Goal: Task Accomplishment & Management: Complete application form

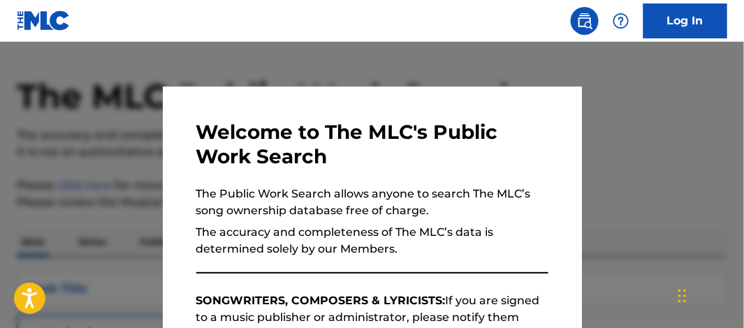
scroll to position [82, 0]
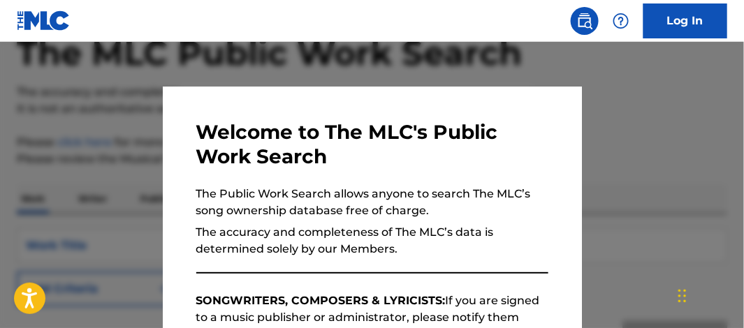
click at [649, 112] on div at bounding box center [372, 206] width 744 height 328
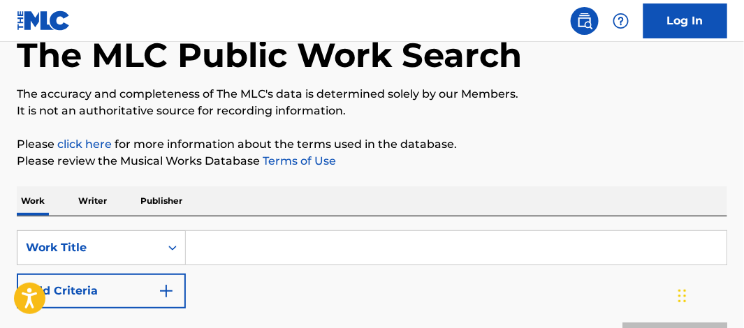
scroll to position [0, 0]
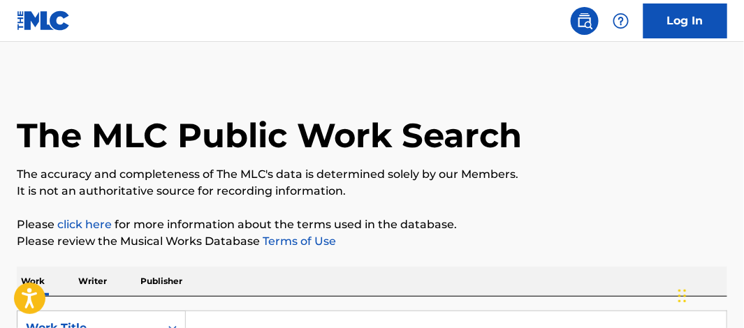
click at [706, 23] on link "Log In" at bounding box center [685, 20] width 84 height 35
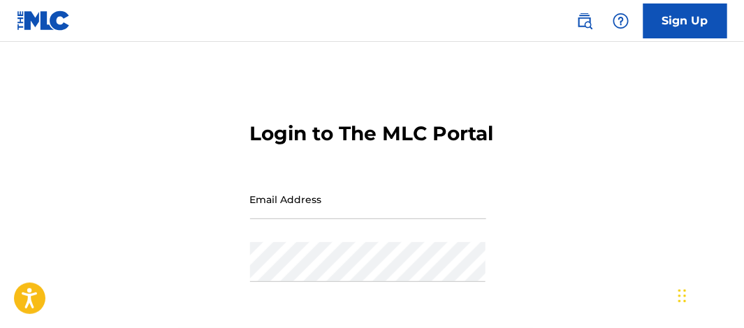
click at [585, 22] on img at bounding box center [584, 21] width 17 height 17
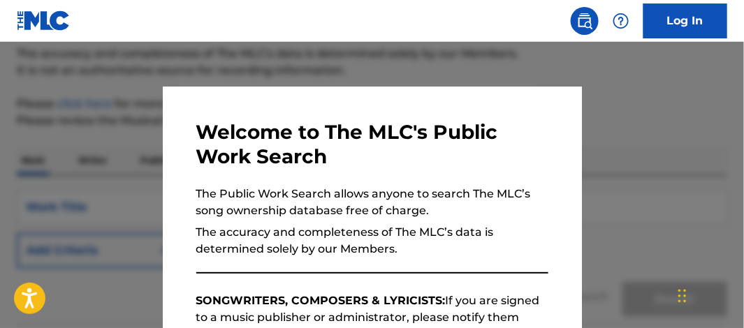
scroll to position [137, 0]
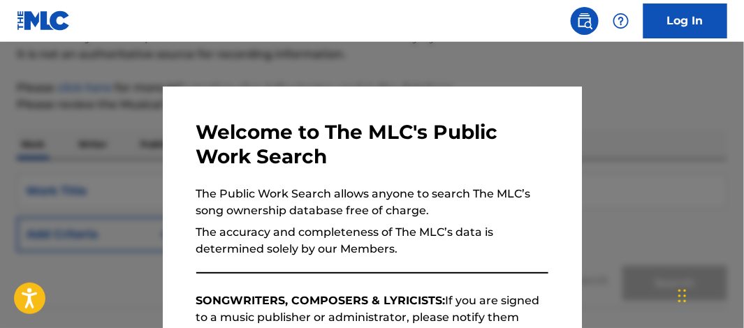
click at [370, 245] on p "The accuracy and completeness of The MLC’s data is determined solely by our Mem…" at bounding box center [372, 241] width 352 height 34
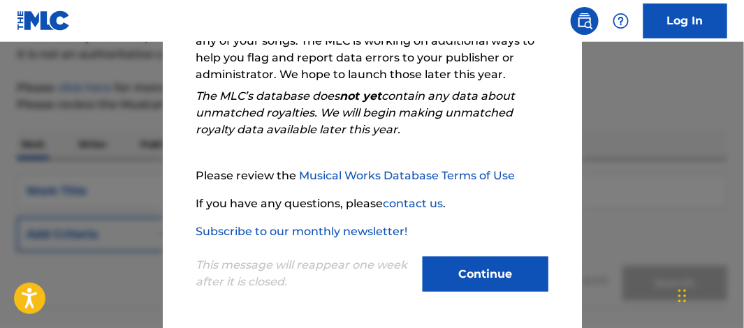
scroll to position [165, 0]
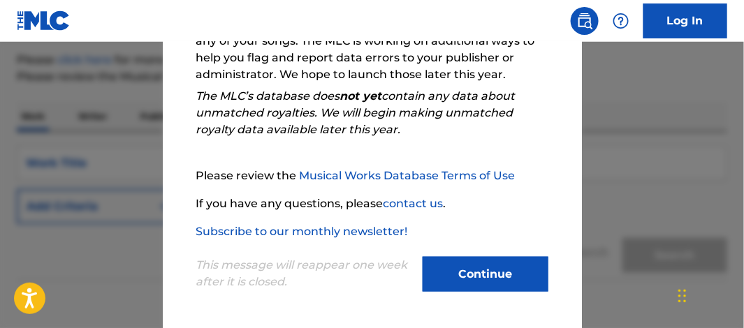
click at [450, 271] on button "Continue" at bounding box center [486, 274] width 126 height 35
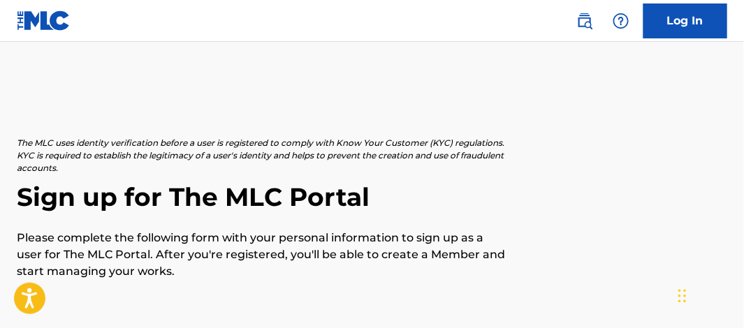
drag, startPoint x: 0, startPoint y: 0, endPoint x: 309, endPoint y: 202, distance: 368.9
click at [309, 202] on body "Press Alt+1 for screen-reader mode, Alt+0 to cancel Accessibility Screen-Reader…" at bounding box center [372, 164] width 744 height 328
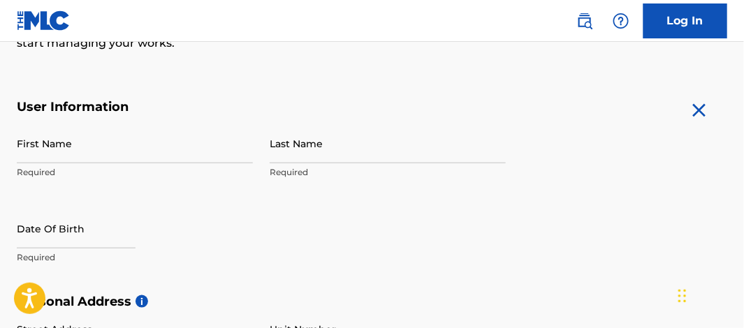
scroll to position [237, 0]
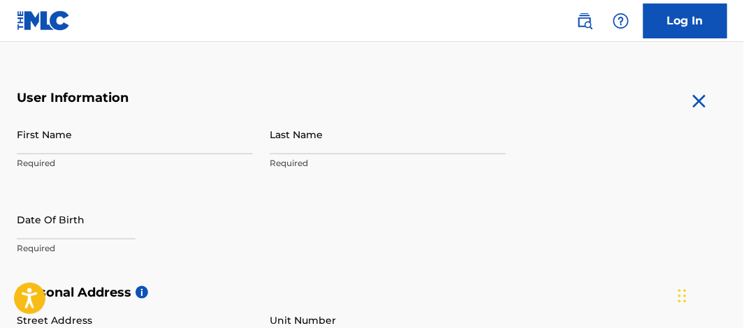
click at [98, 145] on input "First Name" at bounding box center [135, 135] width 236 height 40
type input "Ramell D"
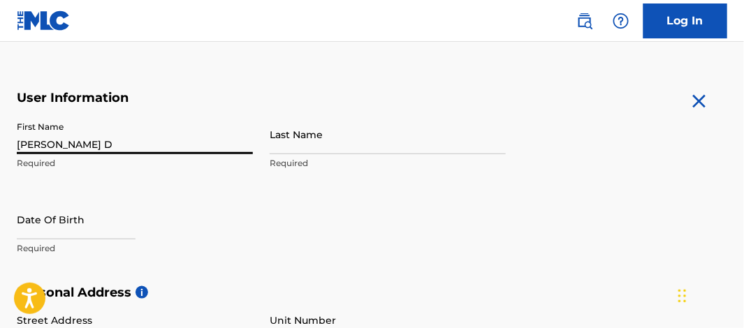
type input "Atkins"
type input "22650 Alice St Apt 12"
type input "Hayward"
type input "United States"
type input "California"
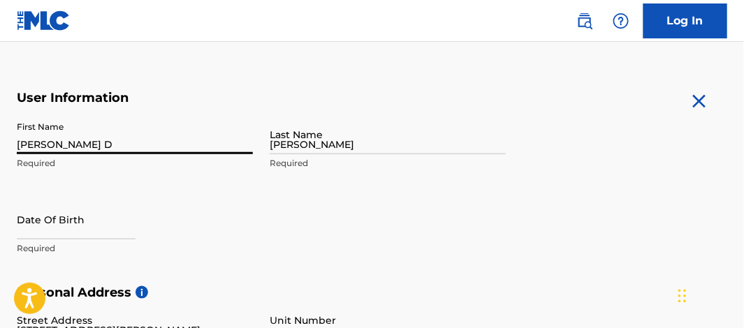
type input "94541"
type input "510"
type input "3623345"
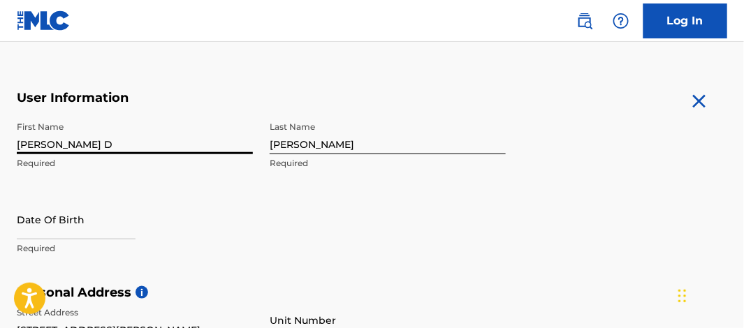
scroll to position [344, 0]
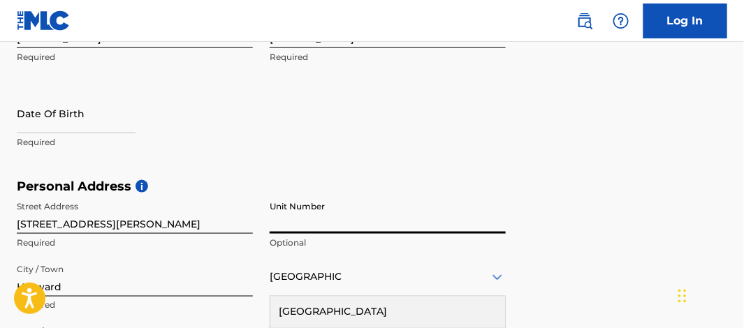
click at [357, 226] on input "Unit Number" at bounding box center [388, 214] width 236 height 40
type input "12"
click at [149, 222] on input "22650 Alice St Apt 12" at bounding box center [135, 214] width 236 height 40
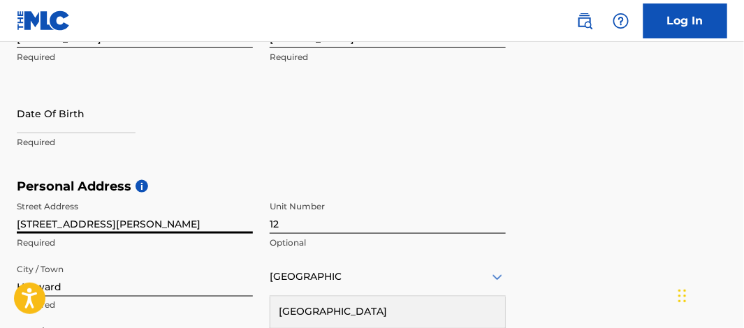
click at [149, 222] on input "22650 Alice St Apt 12" at bounding box center [135, 214] width 236 height 40
type input "22650 Alice St Apt"
click at [277, 136] on div "First Name Ramell D Required Last Name Atkins Required Date Of Birth Required" at bounding box center [261, 93] width 489 height 170
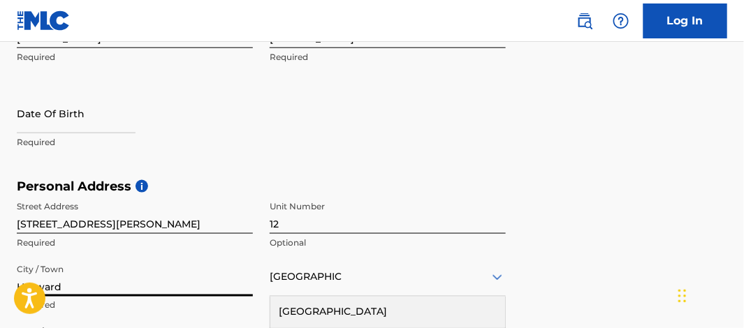
click at [92, 284] on input "Hayward" at bounding box center [135, 277] width 236 height 40
click at [407, 277] on div "United States" at bounding box center [388, 276] width 236 height 17
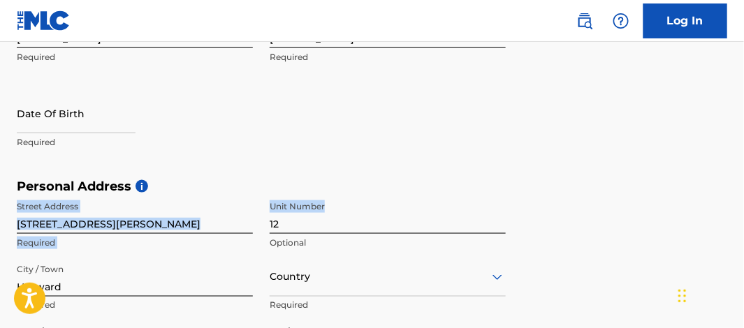
drag, startPoint x: 743, startPoint y: 185, endPoint x: 740, endPoint y: 194, distance: 9.5
click at [743, 196] on div "The MLC uses identity verification before a user is registered to comply with K…" at bounding box center [372, 198] width 744 height 810
click at [699, 184] on h5 "Personal Address i" at bounding box center [372, 187] width 710 height 16
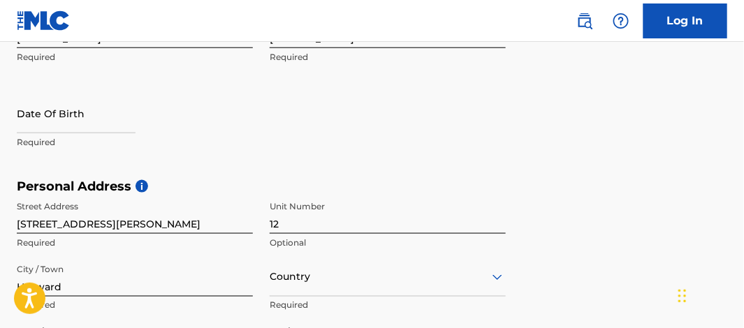
click at [699, 184] on h5 "Personal Address i" at bounding box center [372, 187] width 710 height 16
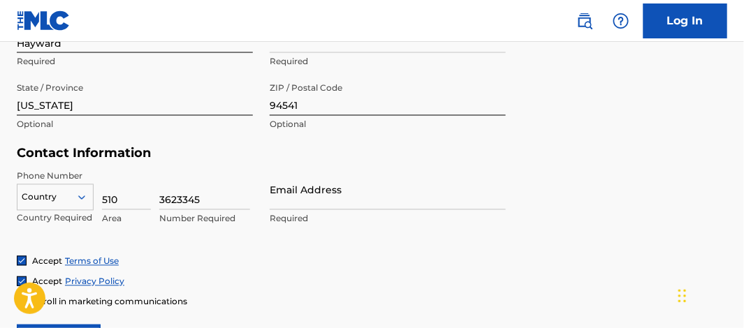
scroll to position [597, 0]
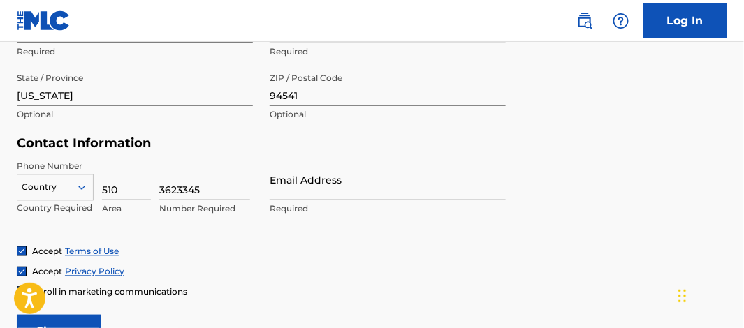
click at [231, 187] on input "3623345" at bounding box center [204, 181] width 91 height 40
type input "5639626"
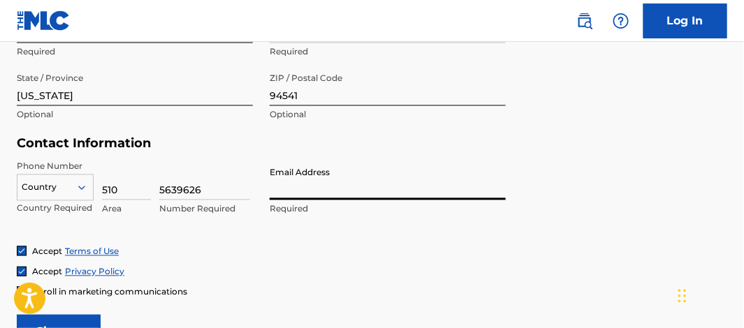
click at [292, 191] on input "Email Address" at bounding box center [388, 181] width 236 height 40
type input "realtalkent5@gmail.com"
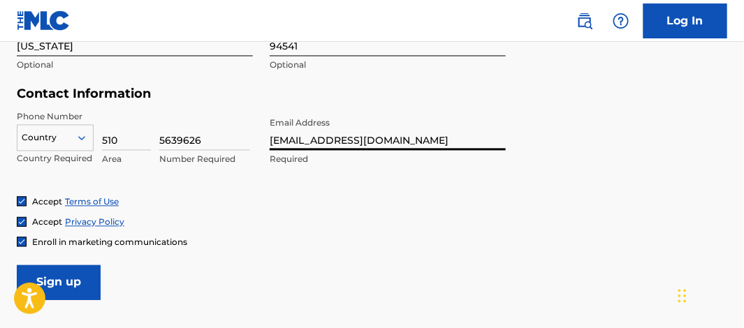
scroll to position [643, 0]
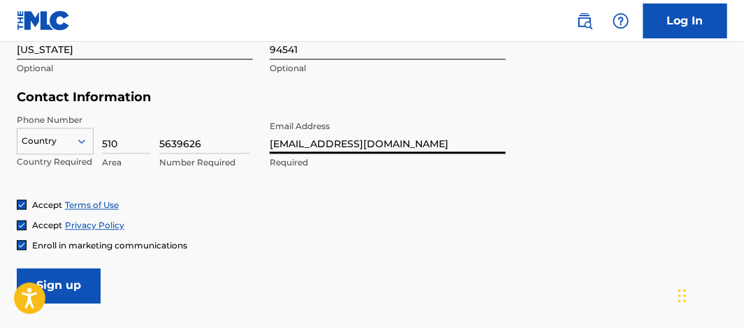
click at [64, 275] on input "Sign up" at bounding box center [59, 286] width 84 height 35
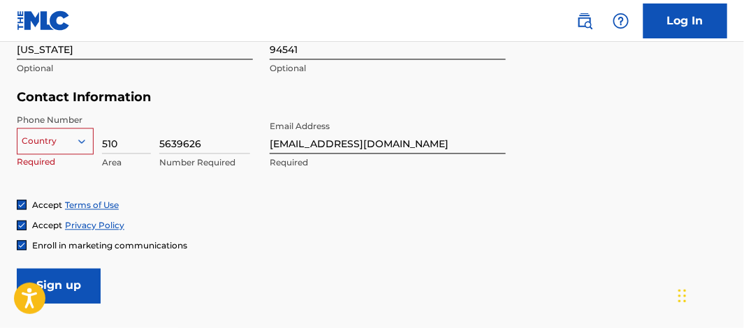
scroll to position [455, 0]
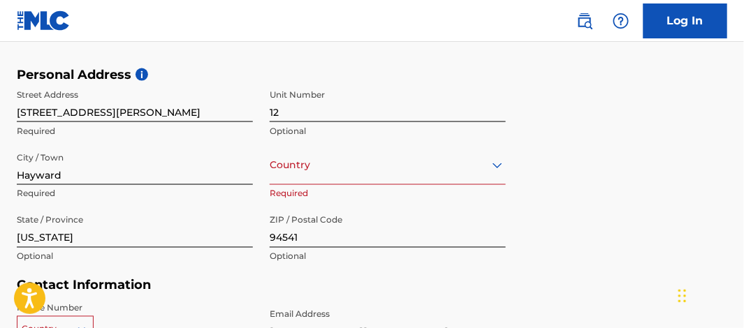
click at [302, 170] on div "option , selected. Select is focused ,type to refine list, press Down to open t…" at bounding box center [388, 165] width 236 height 40
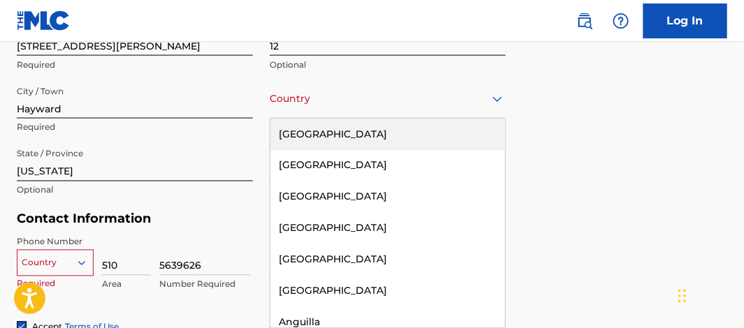
click at [318, 142] on div "United States" at bounding box center [387, 134] width 235 height 31
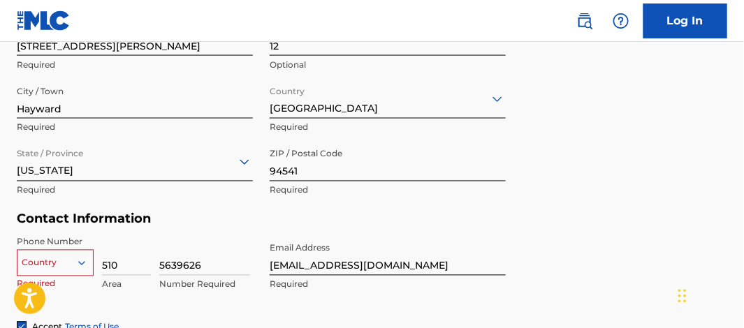
click at [73, 265] on div "Country" at bounding box center [55, 260] width 77 height 21
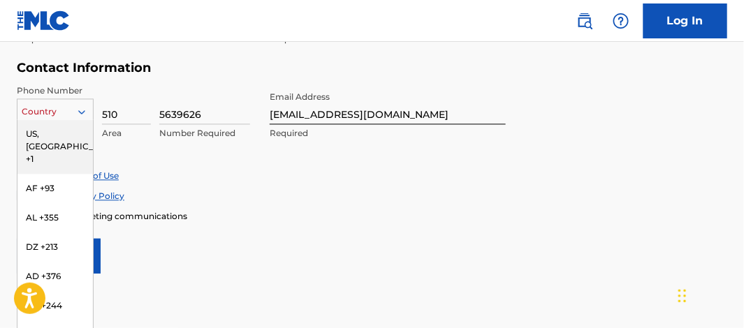
click at [61, 136] on div "US, CA +1" at bounding box center [54, 146] width 75 height 54
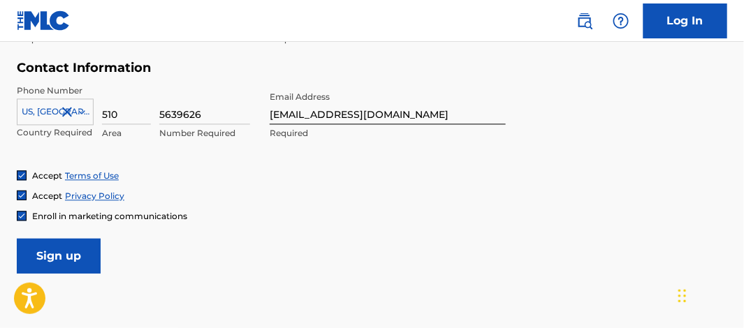
click at [84, 255] on input "Sign up" at bounding box center [59, 256] width 84 height 35
click at [17, 239] on input "Sign up" at bounding box center [59, 256] width 84 height 35
click at [60, 240] on input "Sign up" at bounding box center [59, 256] width 84 height 35
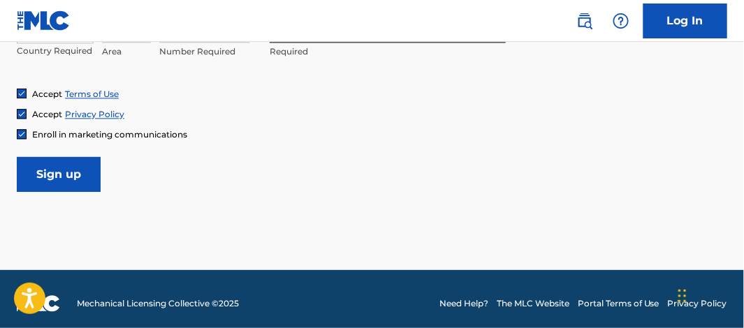
scroll to position [756, 0]
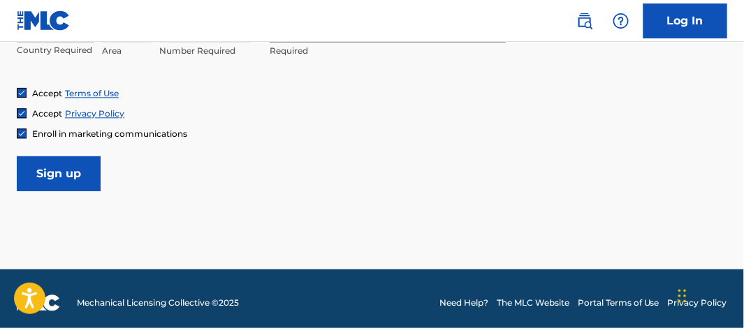
click at [63, 189] on input "Sign up" at bounding box center [59, 173] width 84 height 35
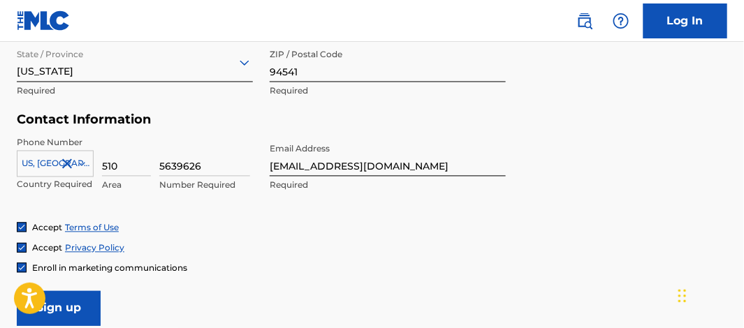
scroll to position [591, 0]
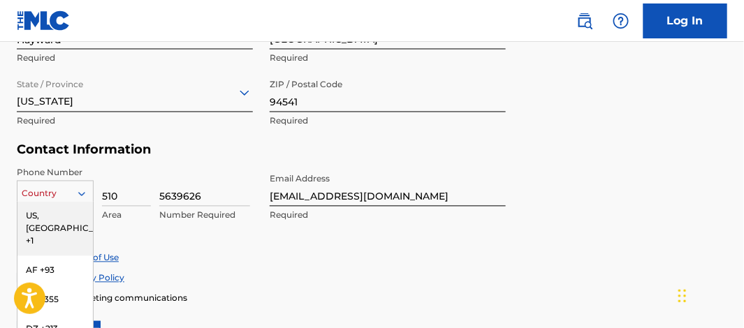
click at [82, 198] on div "216 results available. Use Up and Down to choose options, press Enter to select…" at bounding box center [55, 191] width 77 height 21
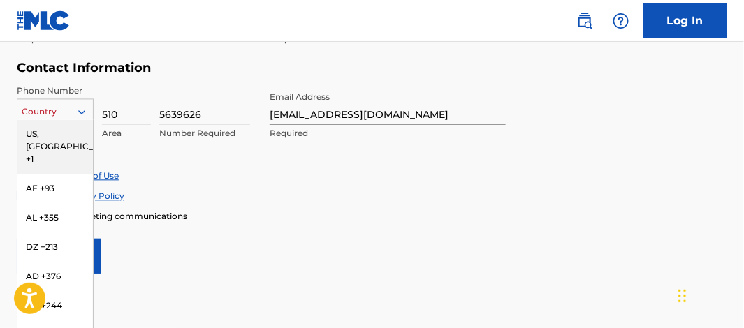
click at [59, 131] on div "US, CA +1" at bounding box center [54, 146] width 75 height 54
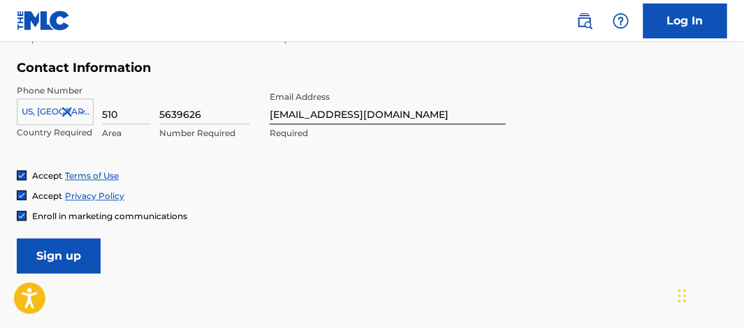
click at [87, 152] on div "Phone Number US, CA +1 Country Required 510 Area 5639626 Number Required Email …" at bounding box center [261, 127] width 489 height 85
click at [124, 118] on input "510" at bounding box center [126, 105] width 49 height 40
type input "5"
click at [85, 119] on div "US, CA +1" at bounding box center [55, 108] width 77 height 21
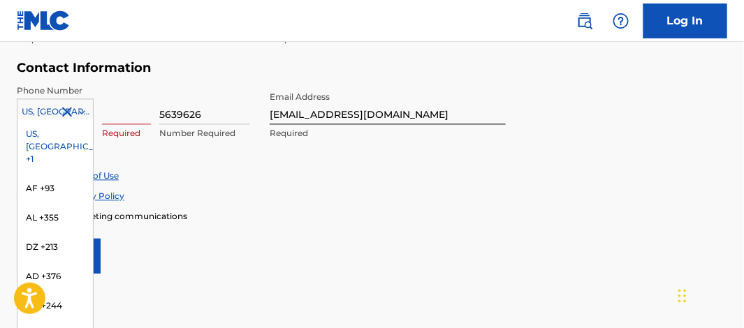
click at [33, 128] on div "US, CA +1" at bounding box center [54, 146] width 75 height 54
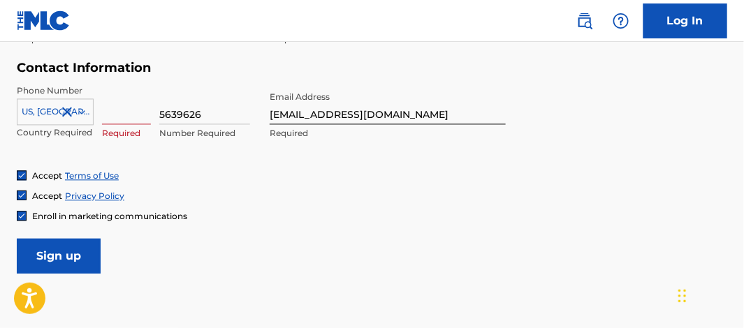
click at [108, 122] on input at bounding box center [126, 105] width 49 height 40
type input "1"
type input "510"
click at [17, 239] on input "Sign up" at bounding box center [59, 256] width 84 height 35
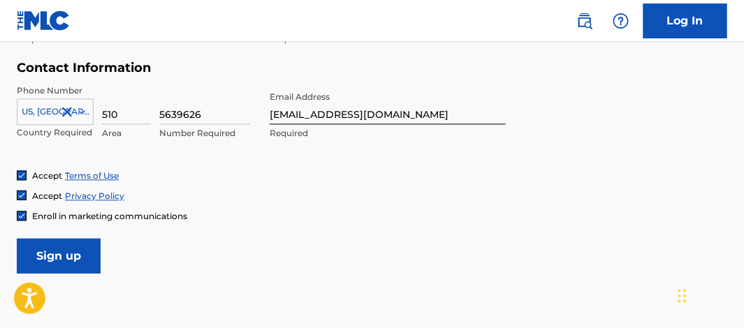
click at [326, 201] on div "Accept Terms of Use Accept Privacy Policy Enroll in marketing communications" at bounding box center [372, 196] width 710 height 52
click at [422, 113] on input "realtalkent5@gmail.com" at bounding box center [388, 105] width 236 height 40
type input "United States"
type input "California"
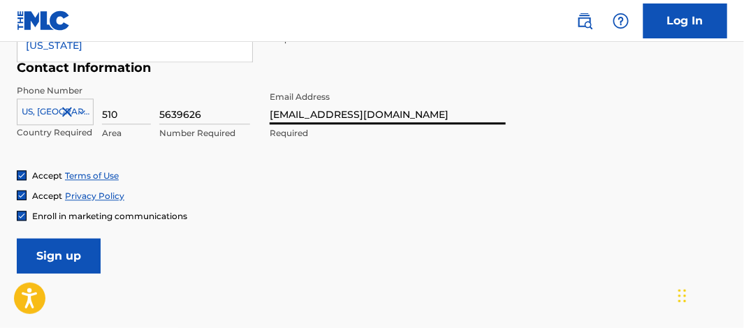
click at [659, 15] on link "Log In" at bounding box center [685, 20] width 84 height 35
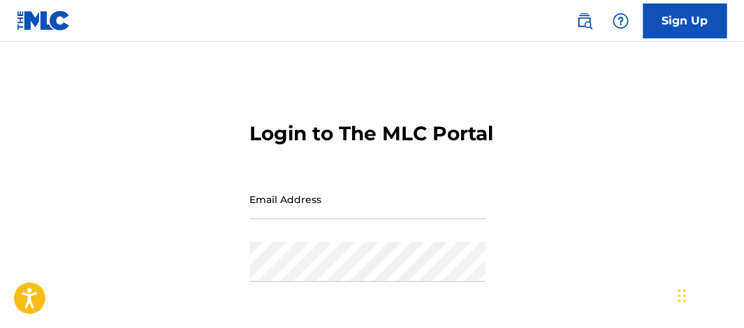
click at [390, 219] on input "Email Address" at bounding box center [368, 200] width 236 height 40
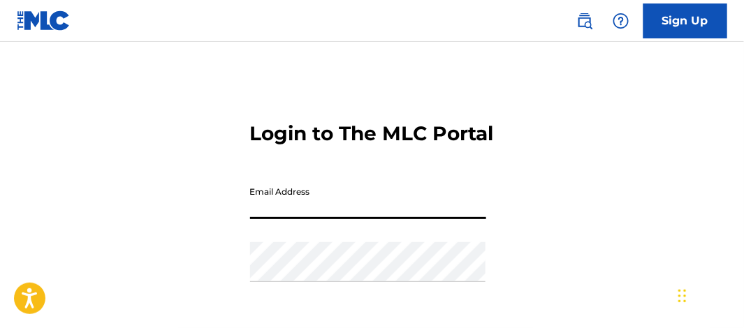
type input "realtalkent5@gmail.com"
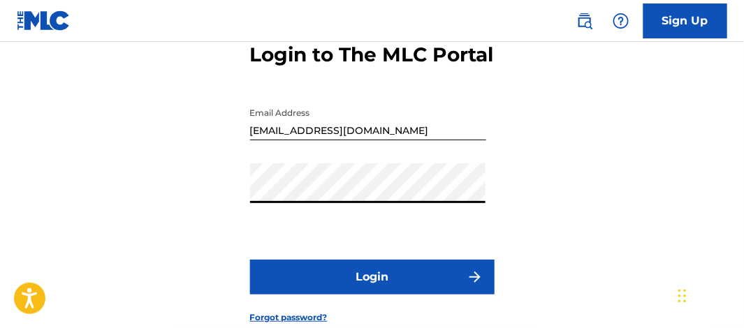
scroll to position [81, 0]
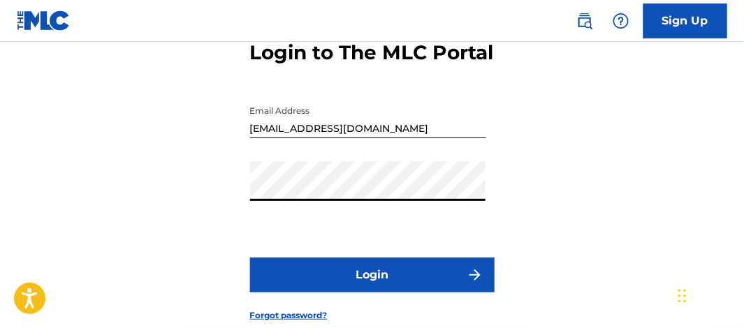
click at [436, 293] on button "Login" at bounding box center [372, 275] width 244 height 35
click at [669, 27] on link "Sign Up" at bounding box center [685, 20] width 84 height 35
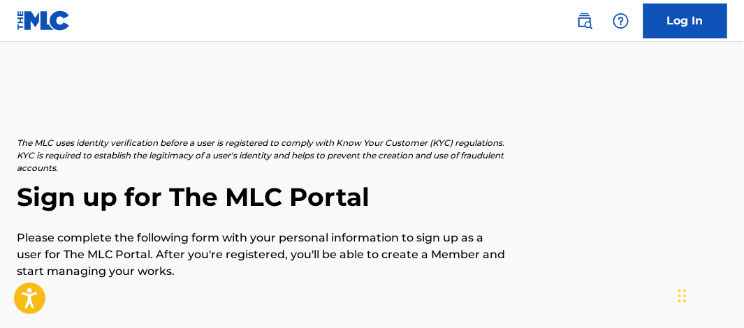
drag, startPoint x: 743, startPoint y: 62, endPoint x: 725, endPoint y: 123, distance: 63.2
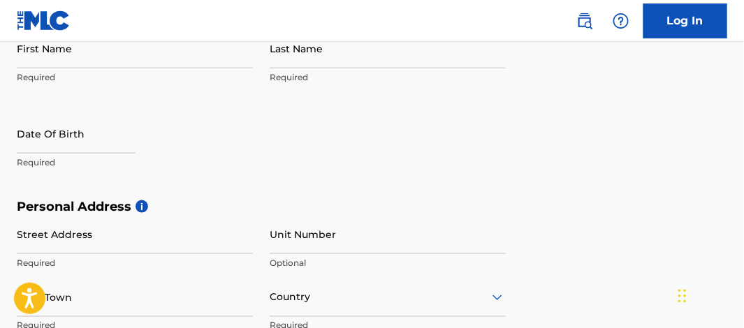
scroll to position [329, 0]
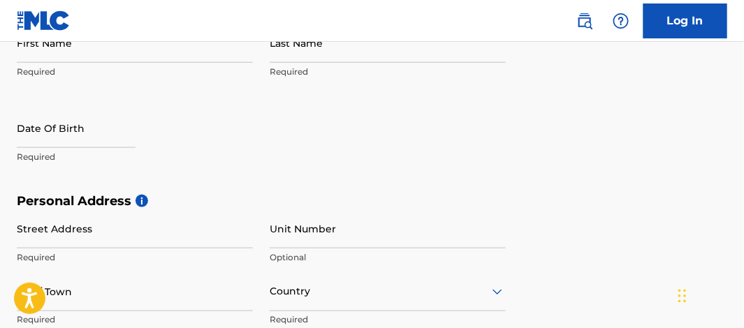
click at [228, 50] on input "First Name" at bounding box center [135, 43] width 236 height 40
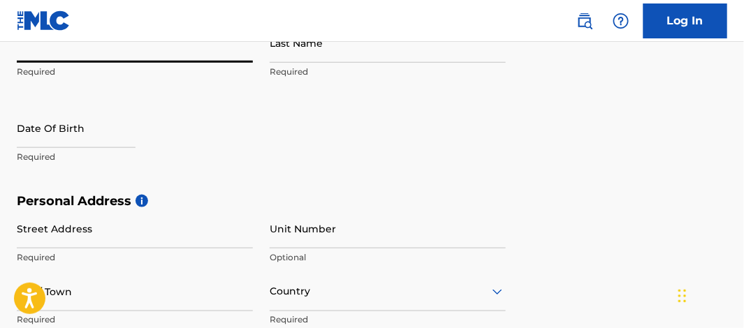
type input "Ramell D"
type input "Atkins"
type input "22650 Alice St Apt 12"
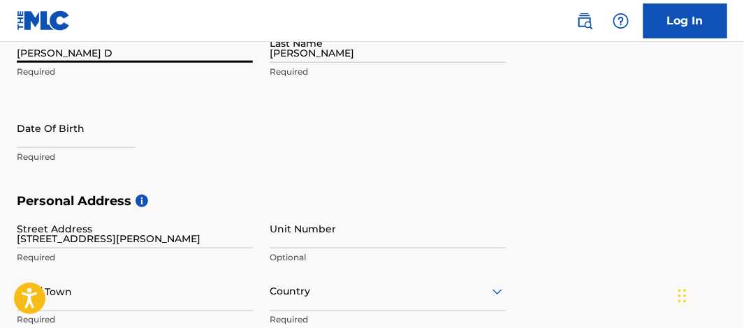
type input "Hayward"
type input "United States"
type input "California"
type input "94541"
type input "510"
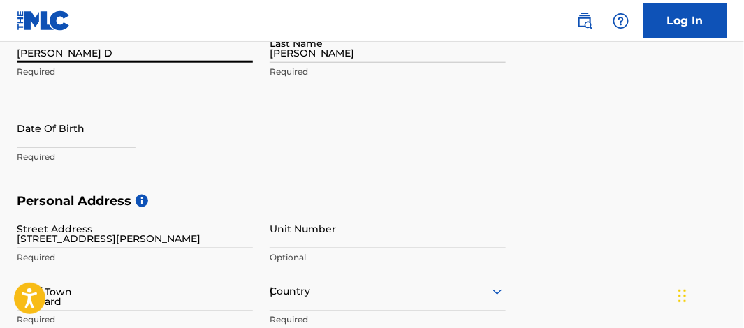
type input "3623345"
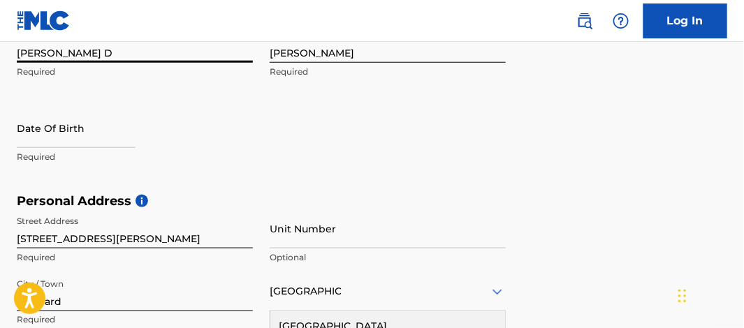
scroll to position [344, 0]
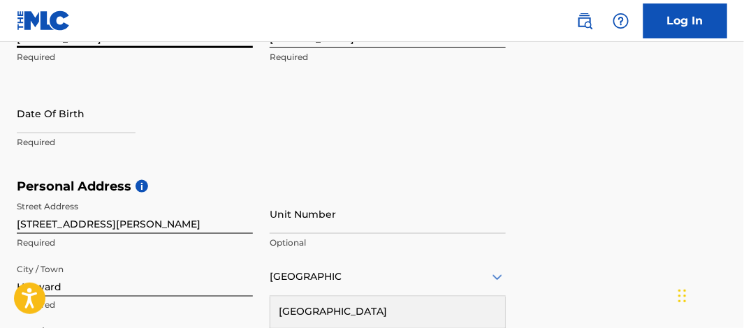
click at [105, 115] on input "text" at bounding box center [76, 114] width 119 height 40
select select "7"
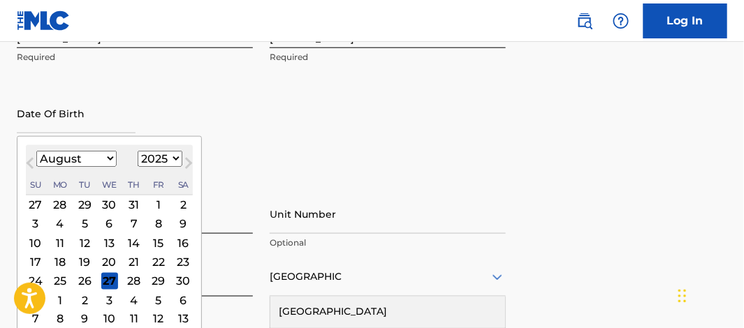
click at [173, 159] on select "1899 1900 1901 1902 1903 1904 1905 1906 1907 1908 1909 1910 1911 1912 1913 1914…" at bounding box center [160, 159] width 45 height 16
select select "1982"
click at [138, 151] on select "1899 1900 1901 1902 1903 1904 1905 1906 1907 1908 1909 1910 1911 1912 1913 1914…" at bounding box center [160, 159] width 45 height 16
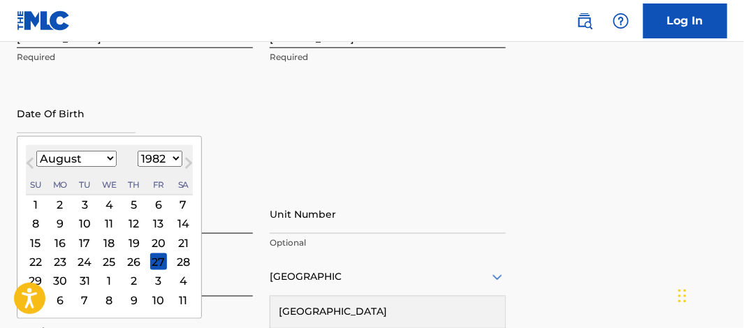
click at [108, 161] on select "January February March April May June July August September October November De…" at bounding box center [76, 159] width 80 height 16
select select "11"
click at [36, 151] on select "January February March April May June July August September October November De…" at bounding box center [76, 159] width 80 height 16
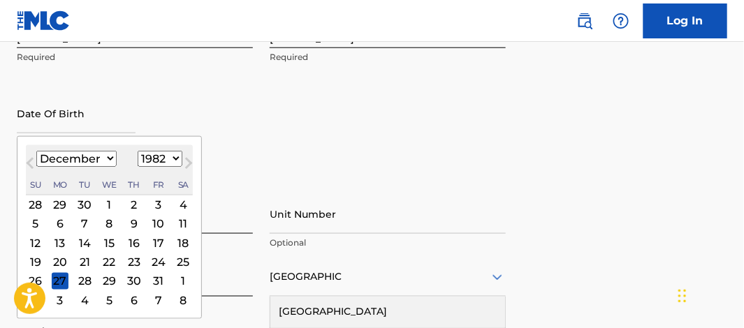
click at [130, 205] on div "2" at bounding box center [134, 204] width 17 height 17
type input "December 2 1982"
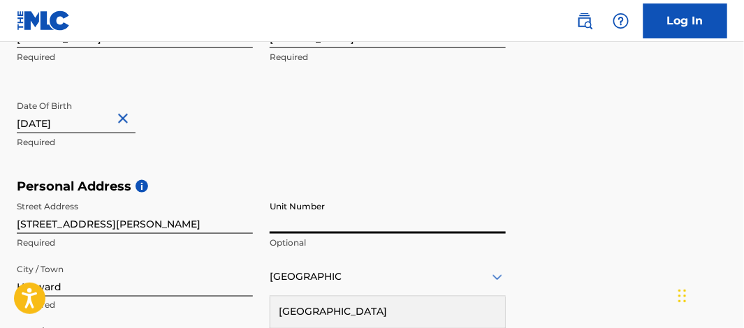
click at [327, 223] on input "Unit Number" at bounding box center [388, 214] width 236 height 40
type input "12"
type input "realtalkent5@gmail.com"
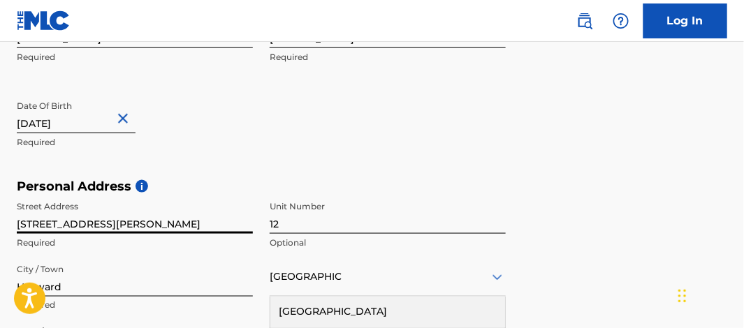
click at [204, 220] on input "22650 Alice St Apt 12" at bounding box center [135, 214] width 236 height 40
type input "22650 Alice St"
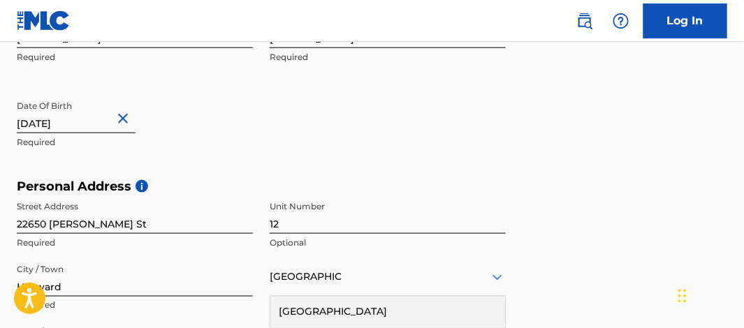
click at [664, 136] on form "User Information First Name Ramell D Required Last Name Atkins Required Date Of…" at bounding box center [372, 294] width 710 height 620
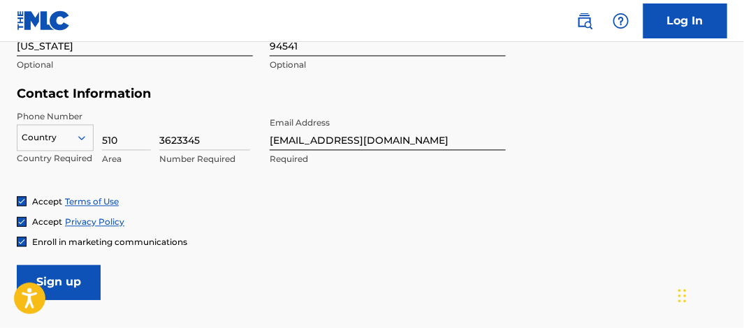
scroll to position [637, 0]
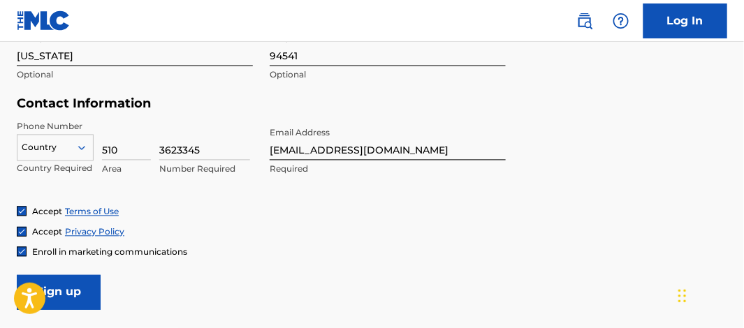
click at [64, 286] on input "Sign up" at bounding box center [59, 292] width 84 height 35
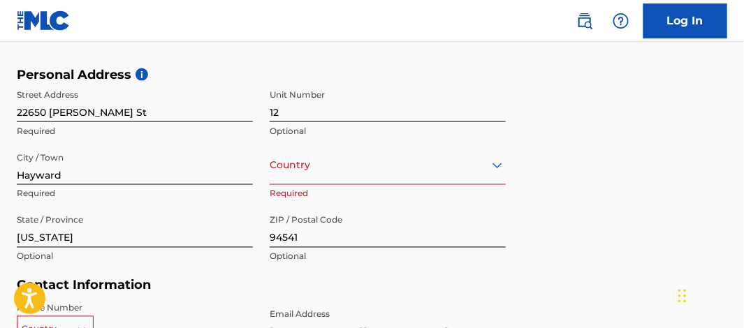
click at [425, 180] on div "option , selected. Select is focused ,type to refine list, press Down to open t…" at bounding box center [388, 165] width 236 height 40
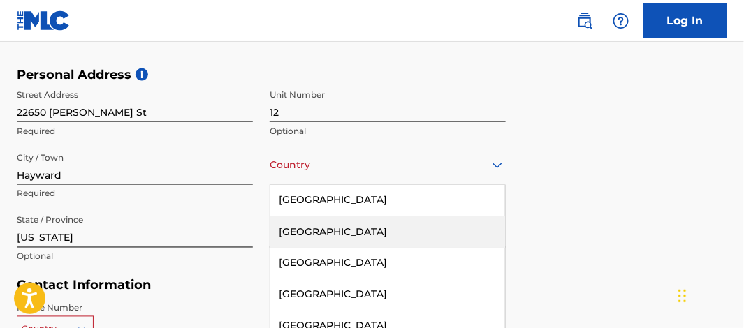
scroll to position [522, 0]
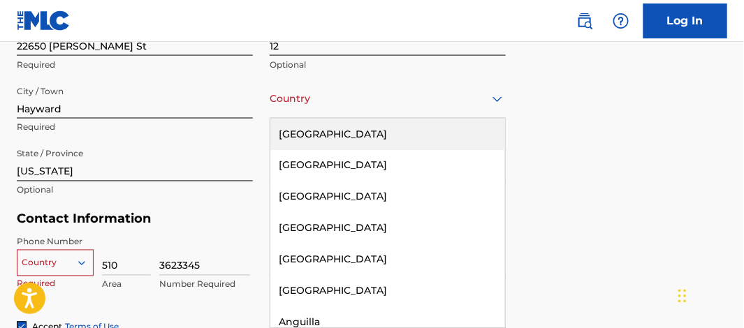
click at [432, 128] on div "United States" at bounding box center [387, 134] width 235 height 31
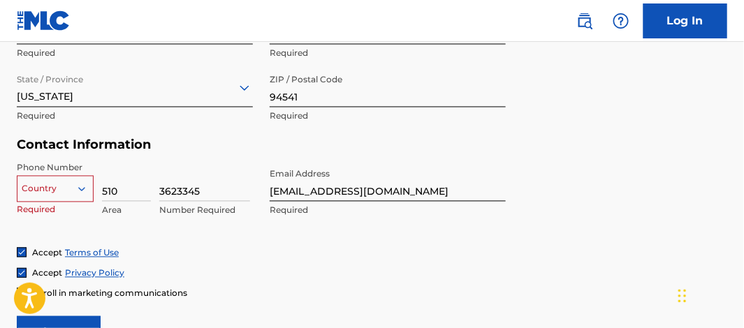
scroll to position [605, 0]
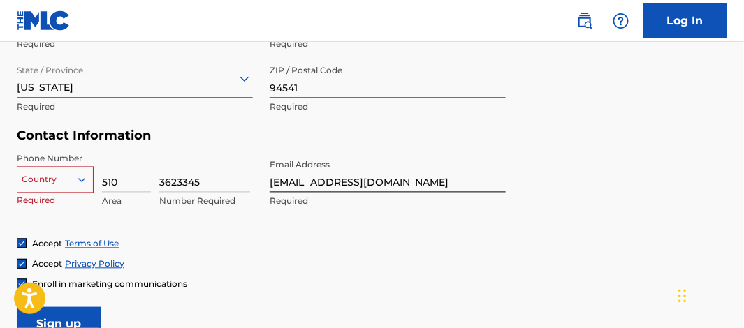
click at [207, 178] on input "3623345" at bounding box center [204, 173] width 91 height 40
type input "5639626"
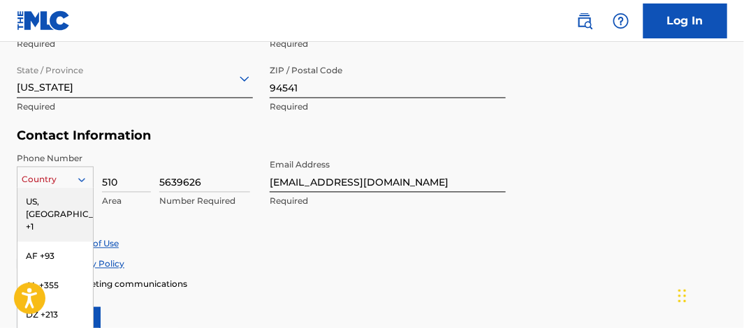
click at [89, 182] on div "216 results available. Use Up and Down to choose options, press Enter to select…" at bounding box center [55, 177] width 77 height 21
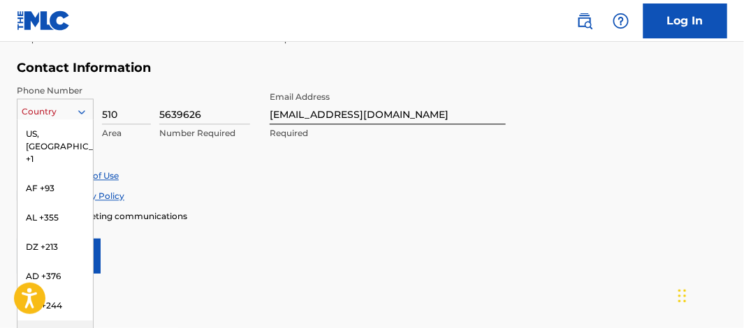
scroll to position [0, 0]
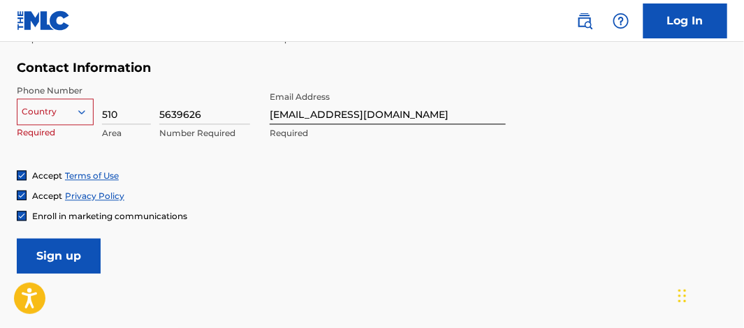
click at [44, 81] on div "Contact Information Phone Number Country Required 510 Area 5639626 Number Requi…" at bounding box center [261, 115] width 489 height 110
click at [85, 112] on icon at bounding box center [81, 111] width 13 height 13
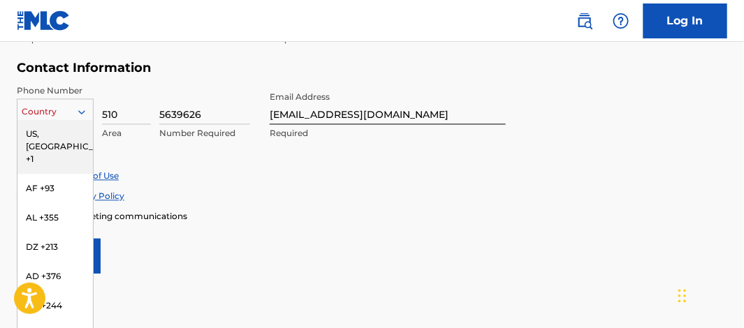
click at [49, 132] on div "US, CA +1" at bounding box center [54, 146] width 75 height 54
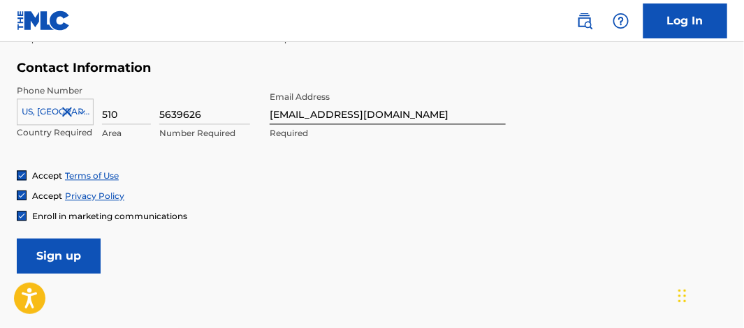
click at [87, 257] on input "Sign up" at bounding box center [59, 256] width 84 height 35
